Goal: Information Seeking & Learning: Learn about a topic

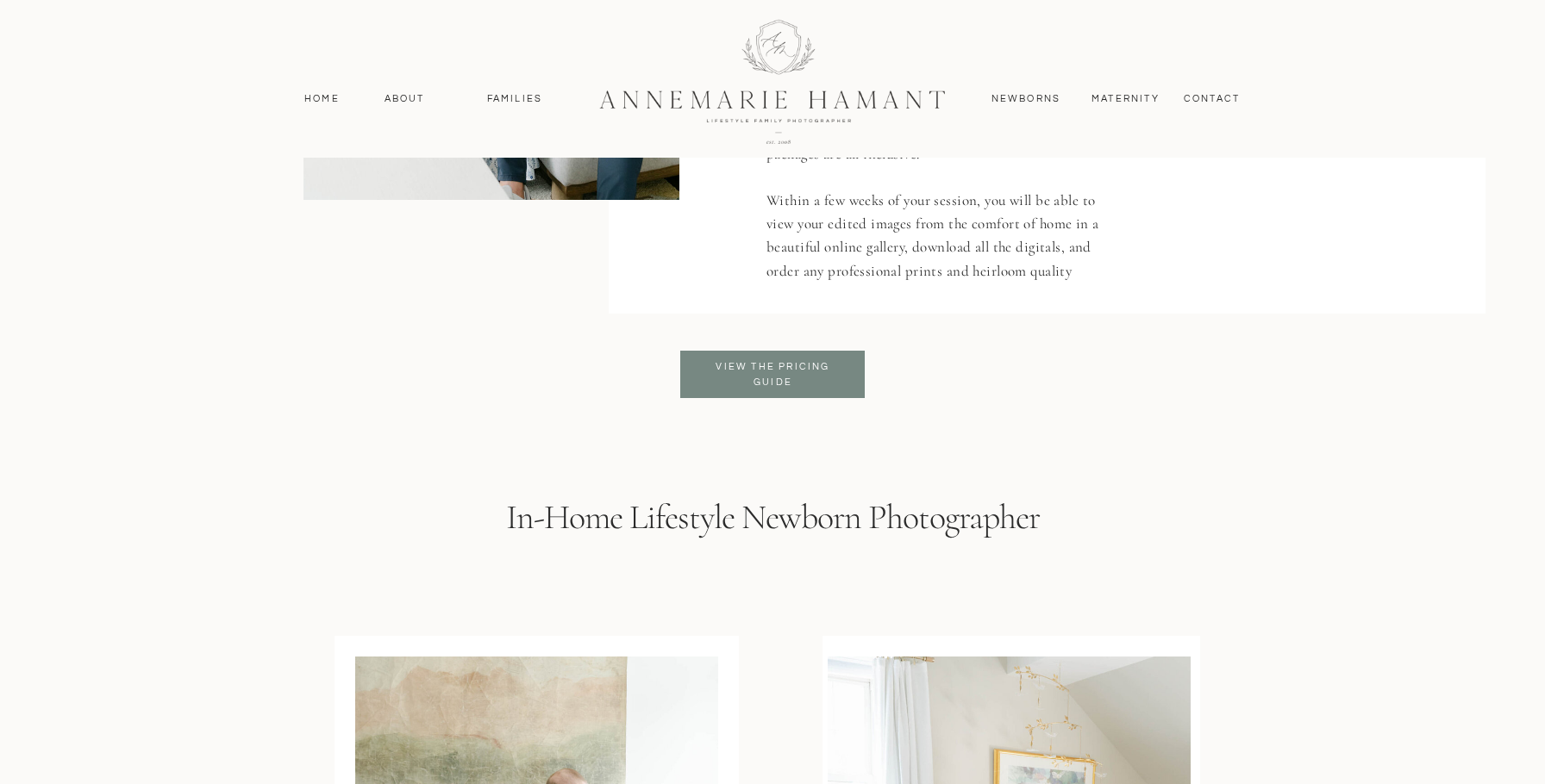
scroll to position [3546, 0]
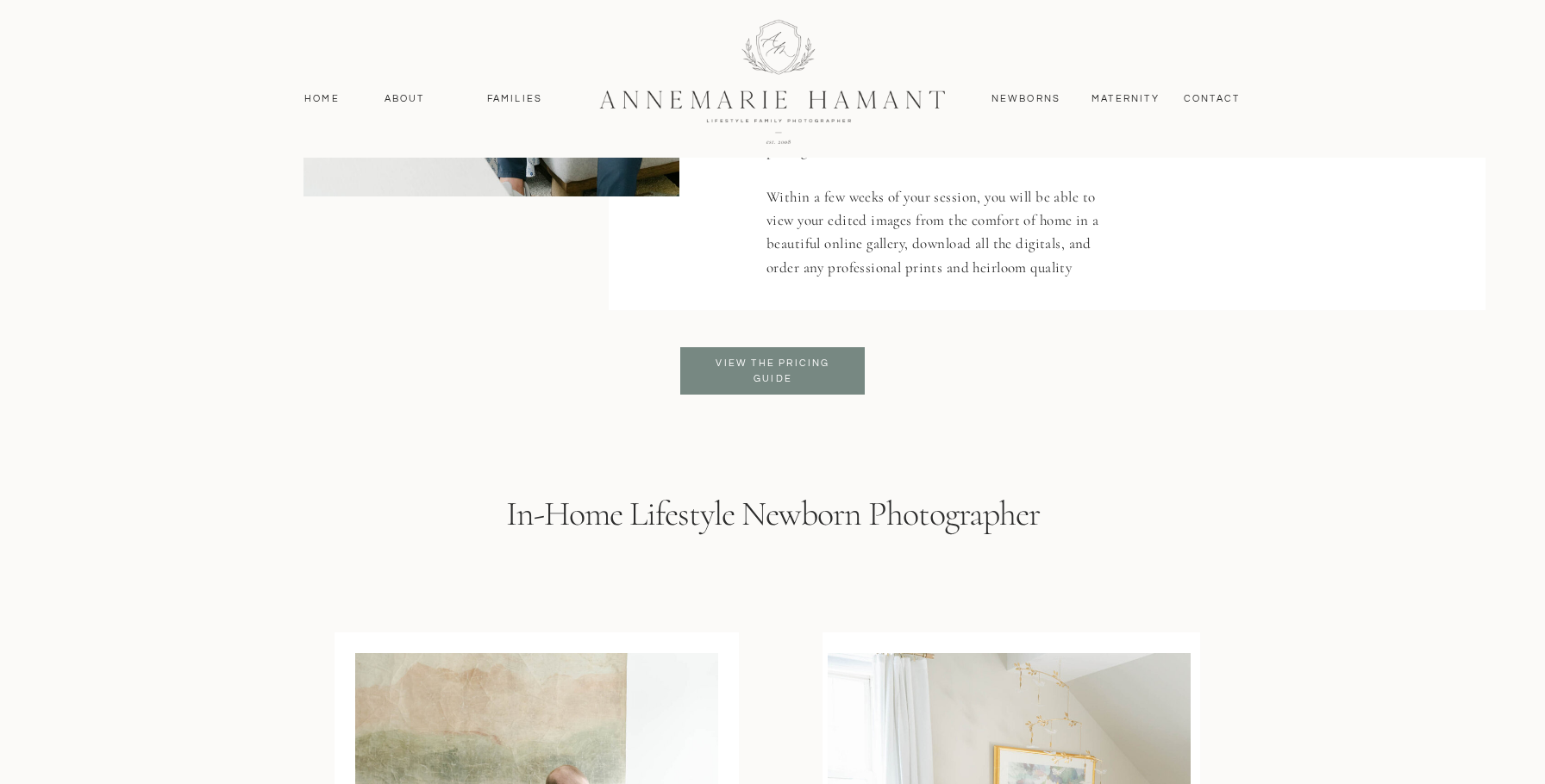
click at [762, 382] on h3 "View the pricing Guide" at bounding box center [773, 371] width 140 height 31
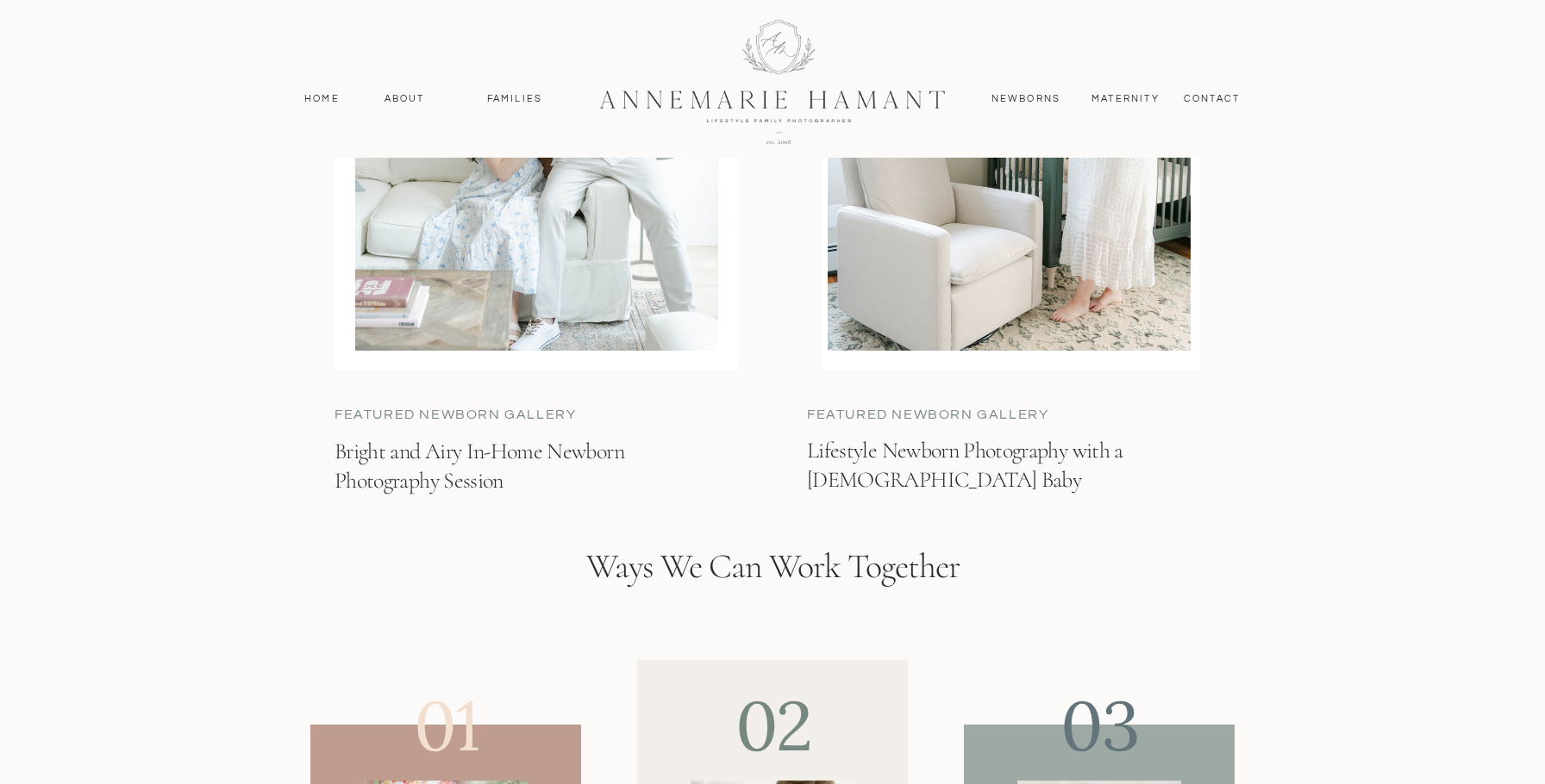
scroll to position [3998, 0]
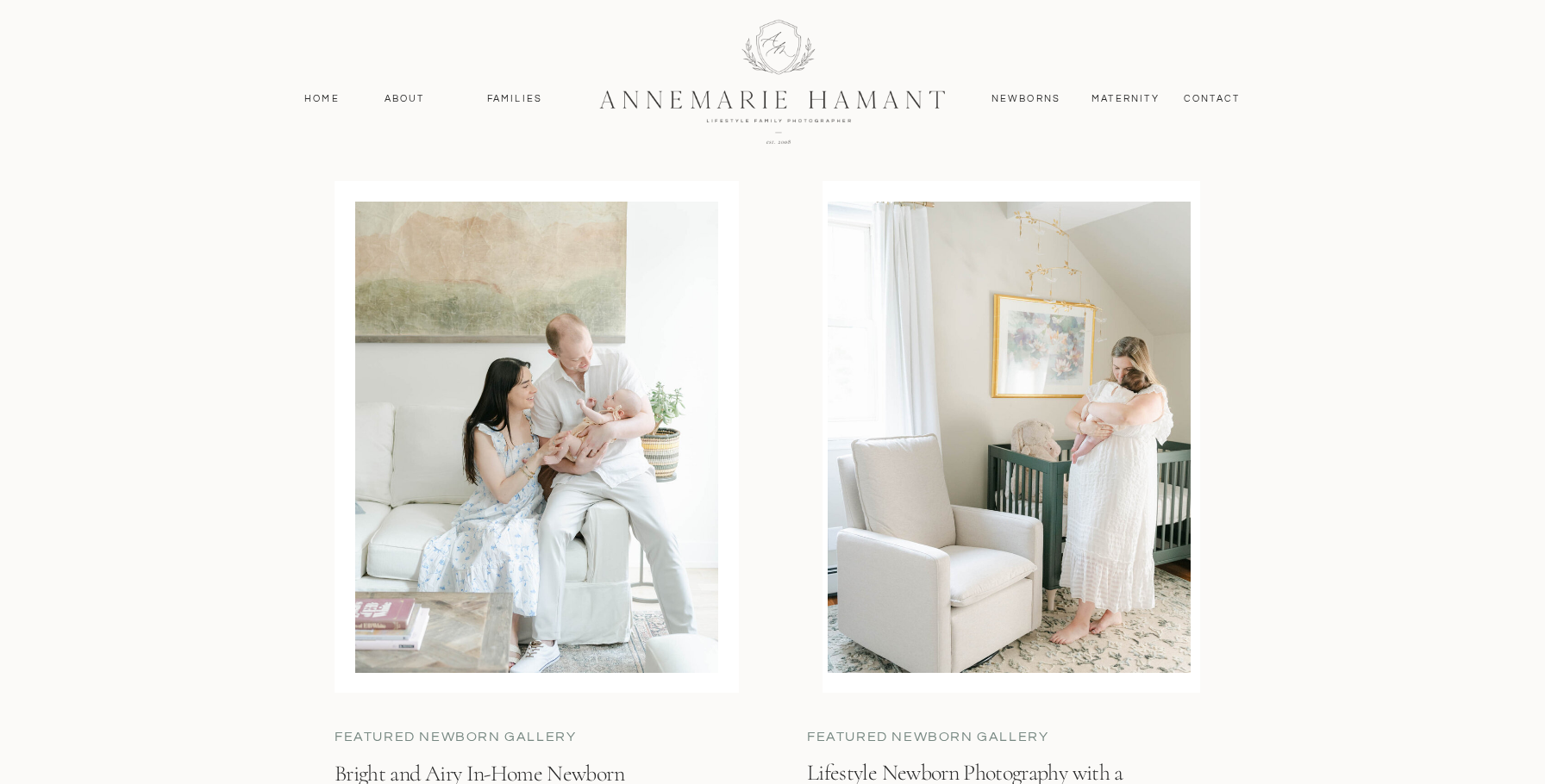
click at [713, 93] on div at bounding box center [772, 80] width 462 height 200
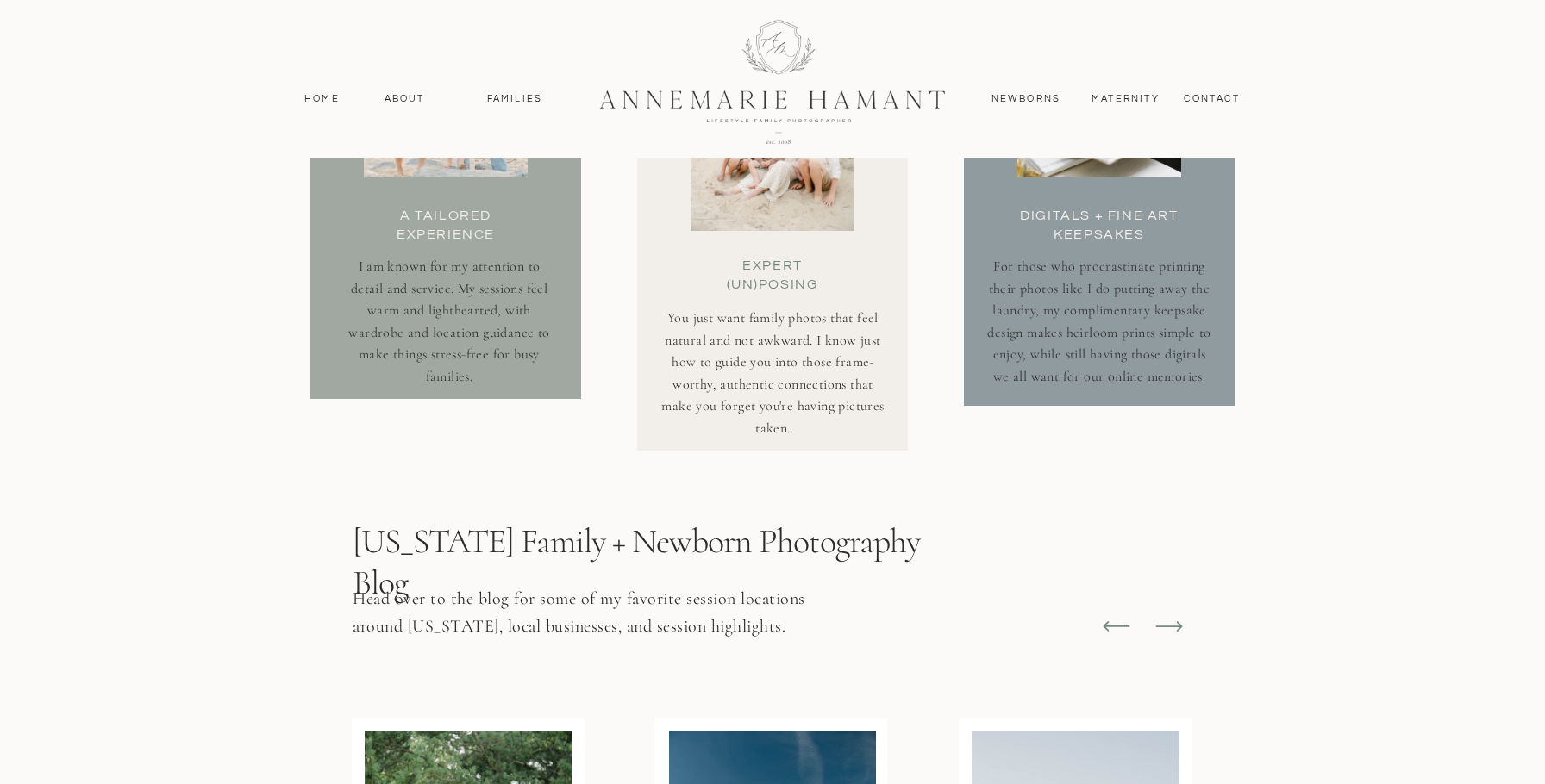
scroll to position [5773, 0]
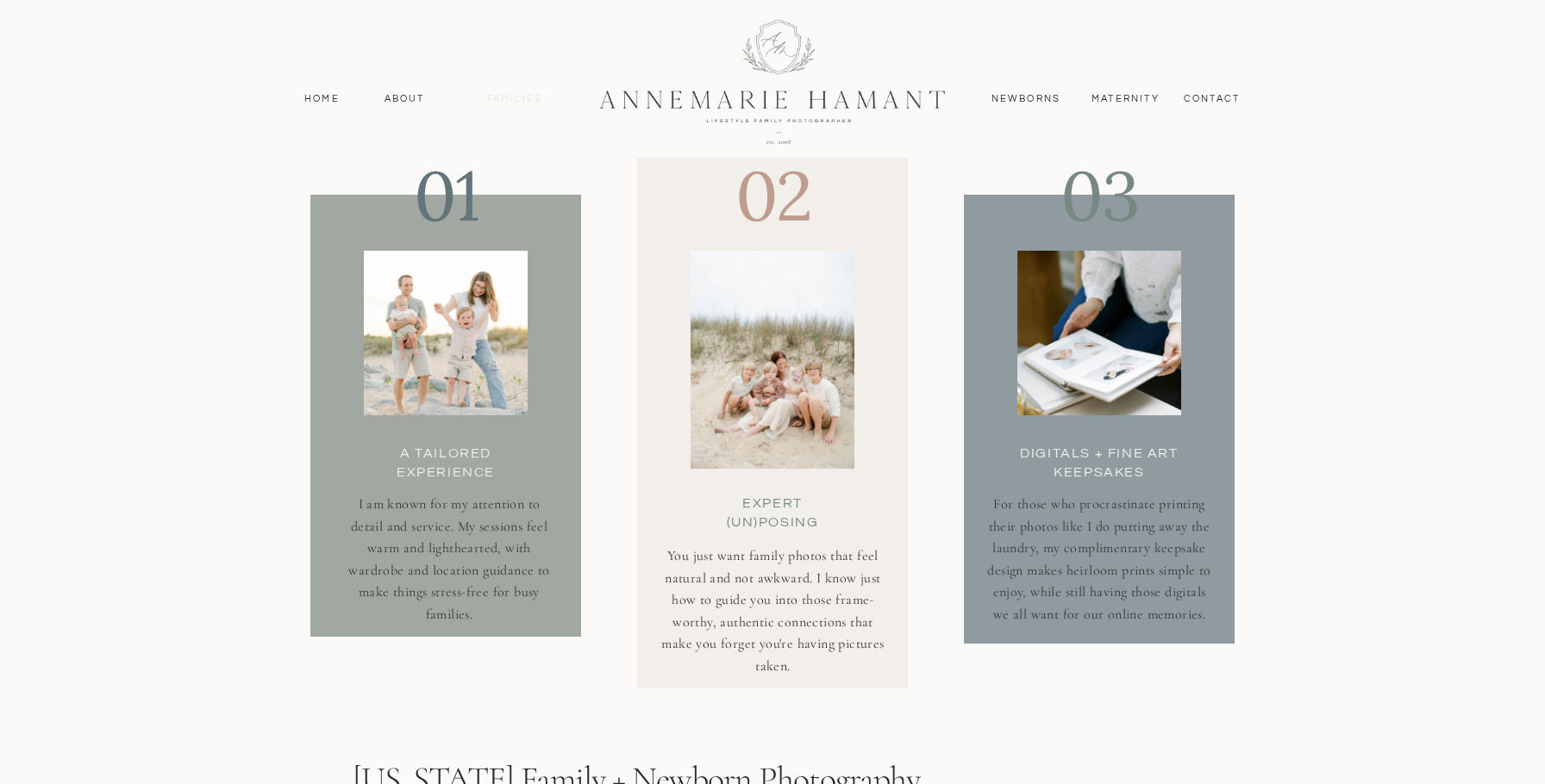
click at [525, 91] on nav "Families" at bounding box center [514, 99] width 78 height 16
